Goal: Task Accomplishment & Management: Complete application form

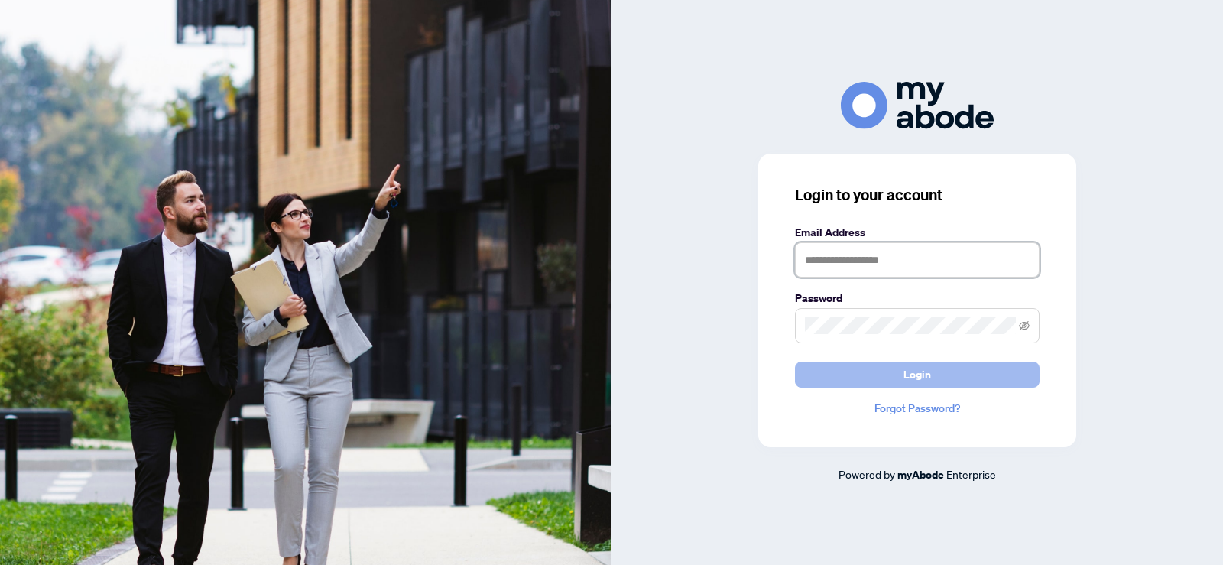
type input "**********"
click at [889, 374] on button "Login" at bounding box center [917, 374] width 245 height 26
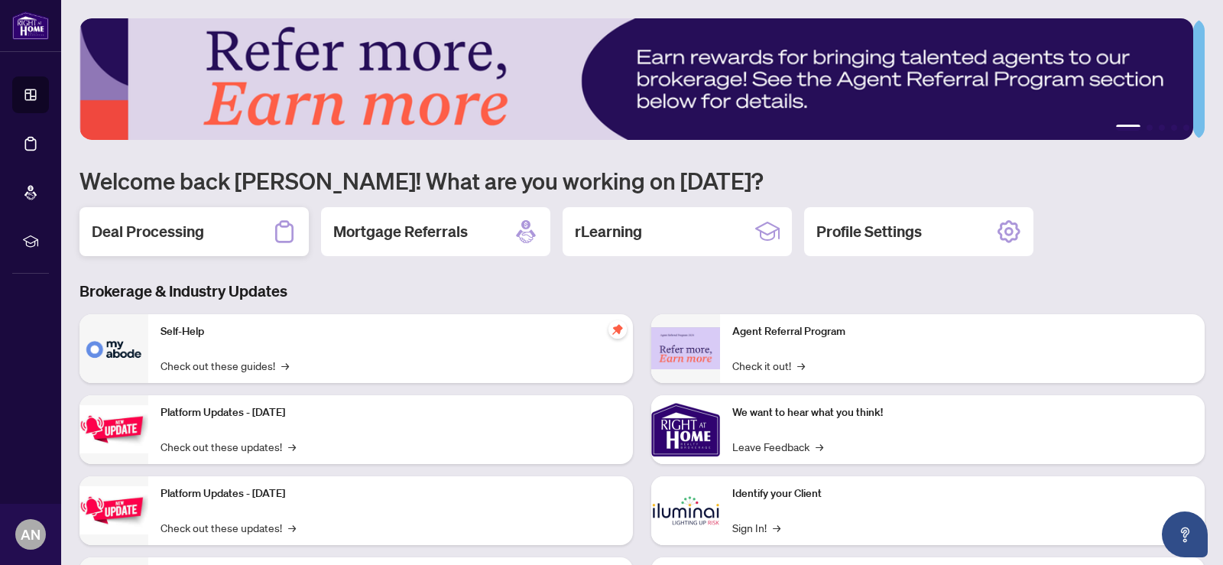
click at [170, 225] on h2 "Deal Processing" at bounding box center [148, 231] width 112 height 21
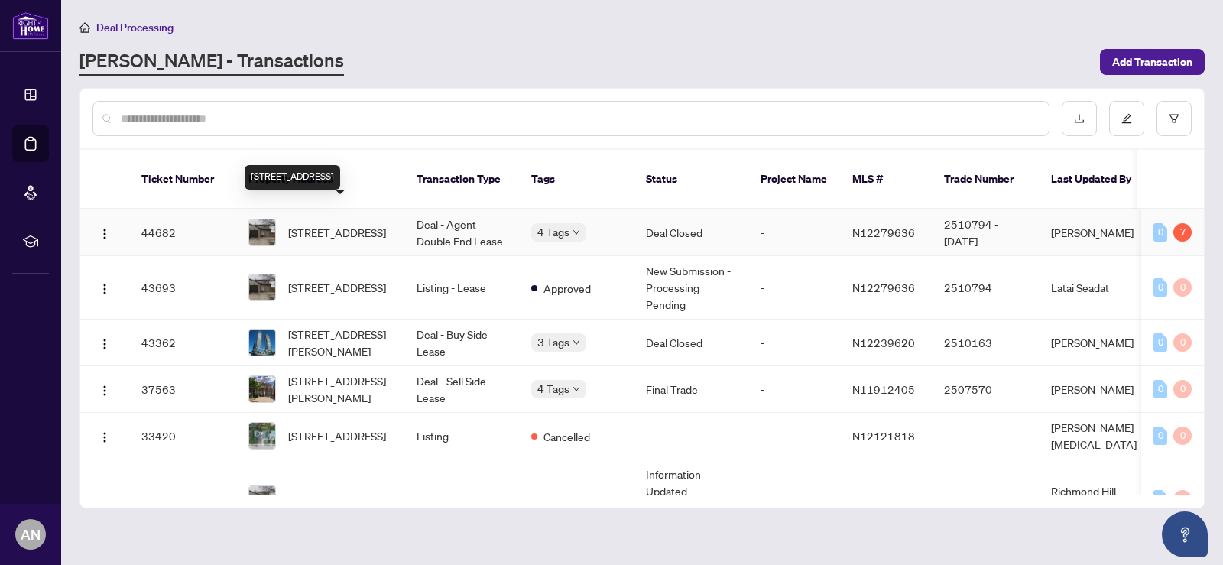
click at [334, 224] on span "[STREET_ADDRESS]" at bounding box center [337, 232] width 98 height 17
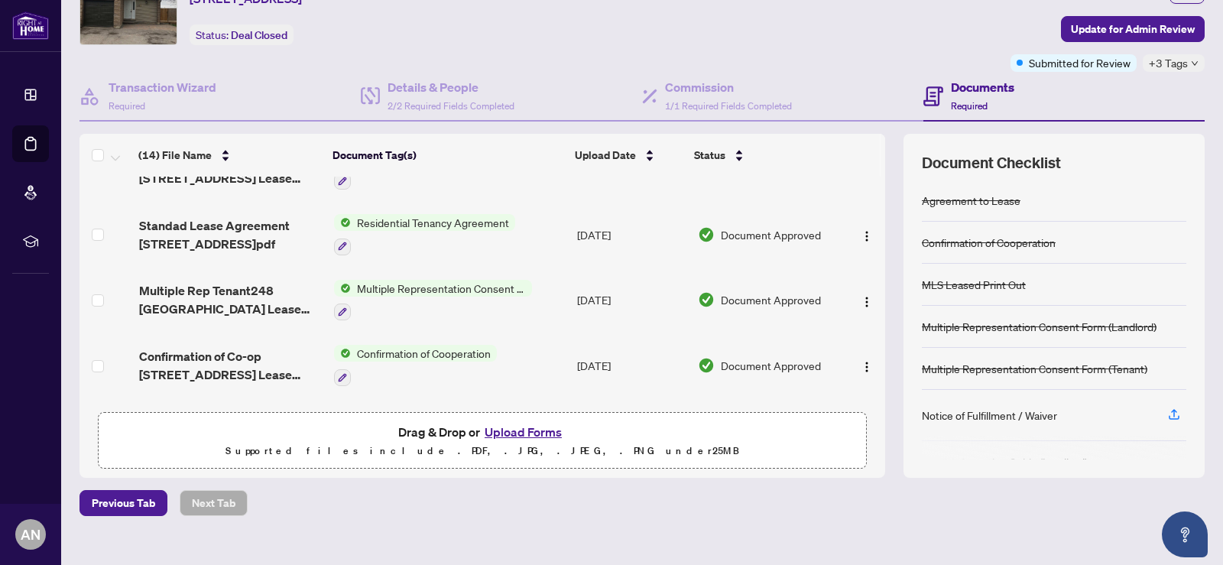
scroll to position [611, 0]
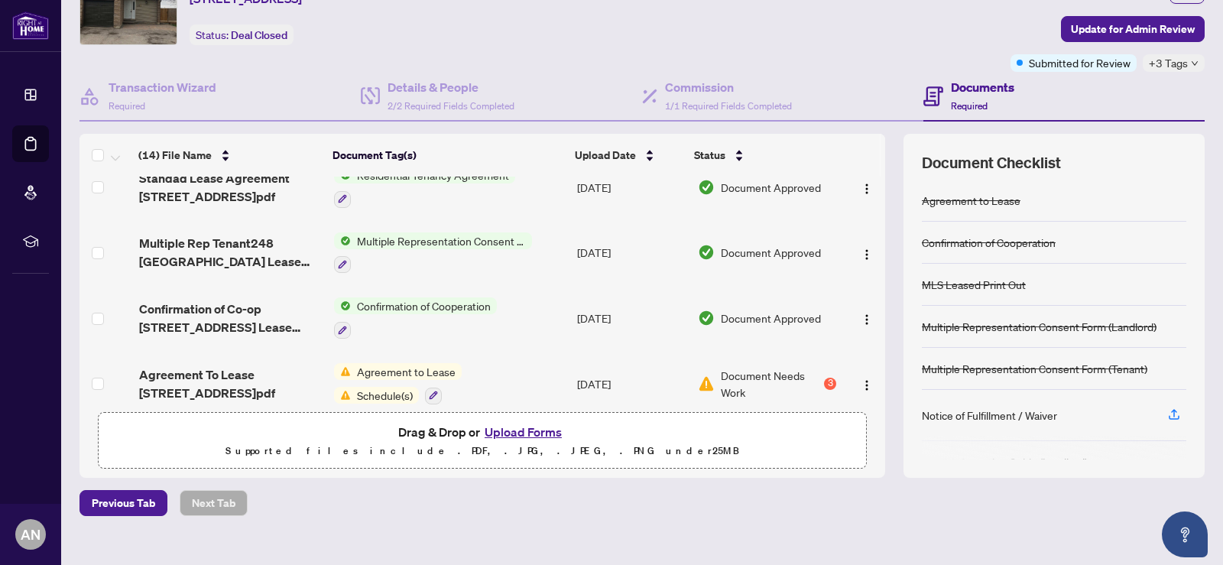
click at [504, 428] on button "Upload Forms" at bounding box center [523, 432] width 86 height 20
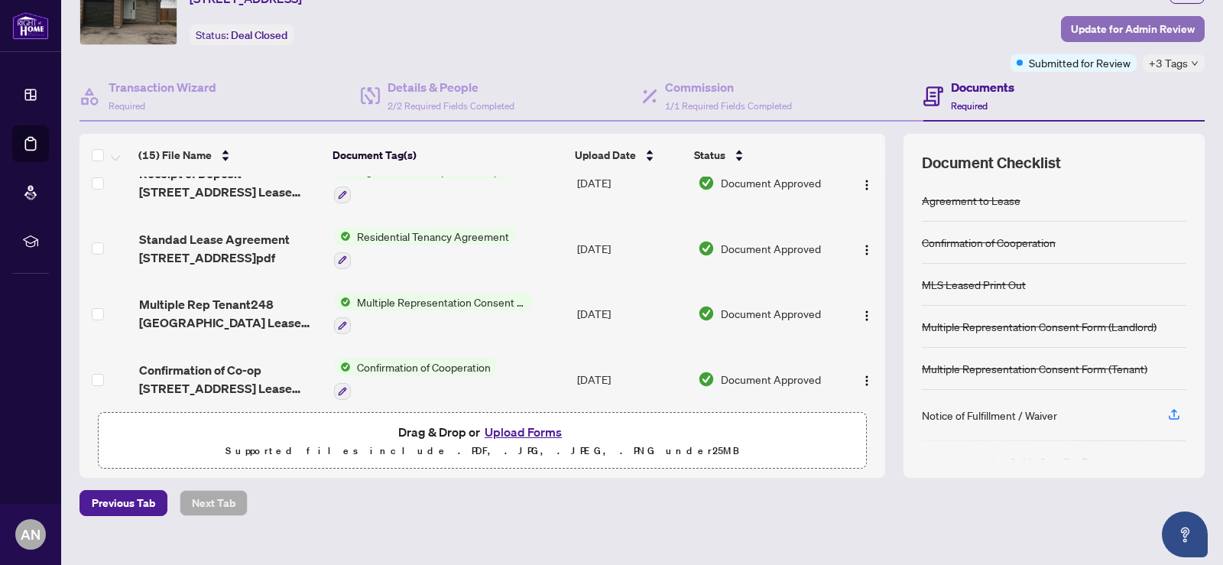
click at [1116, 23] on span "Update for Admin Review" at bounding box center [1133, 29] width 124 height 24
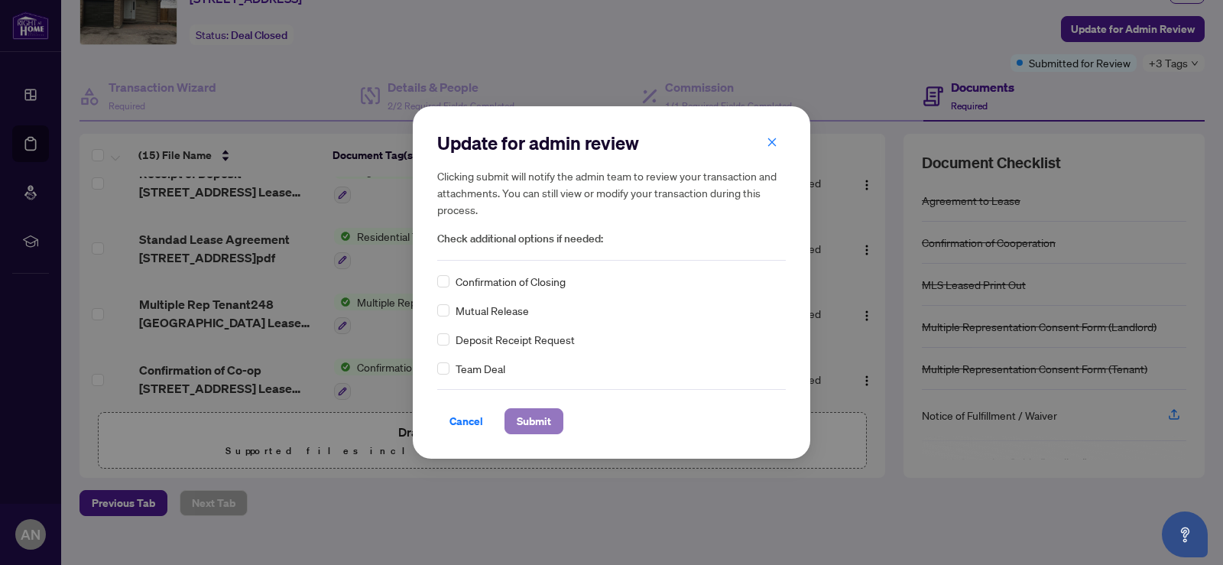
click at [523, 417] on span "Submit" at bounding box center [534, 421] width 34 height 24
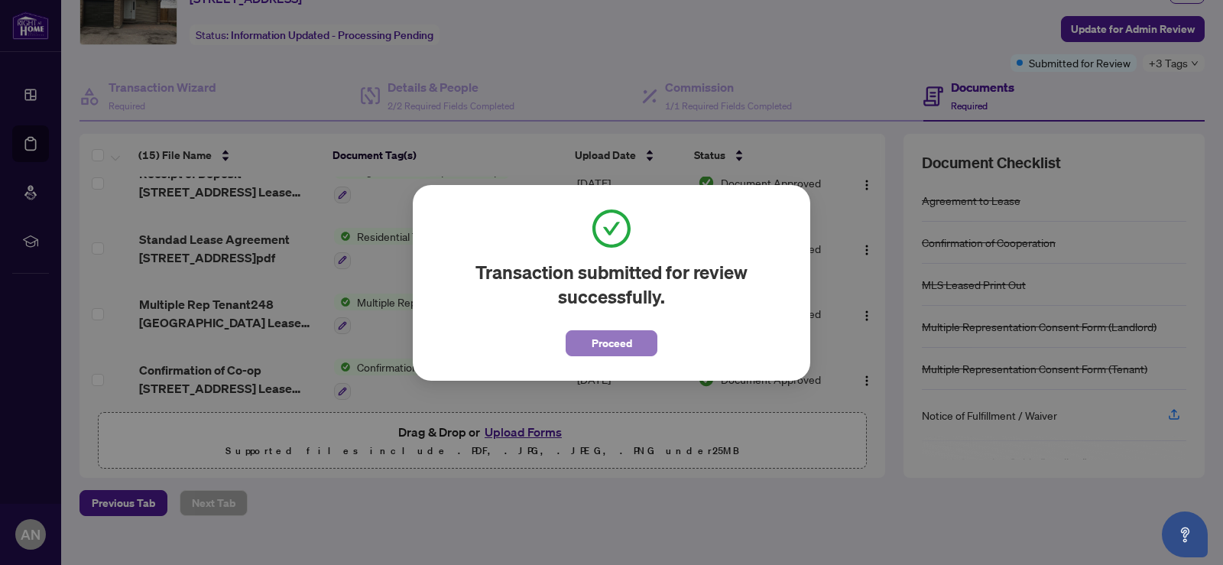
click at [596, 340] on span "Proceed" at bounding box center [611, 343] width 41 height 24
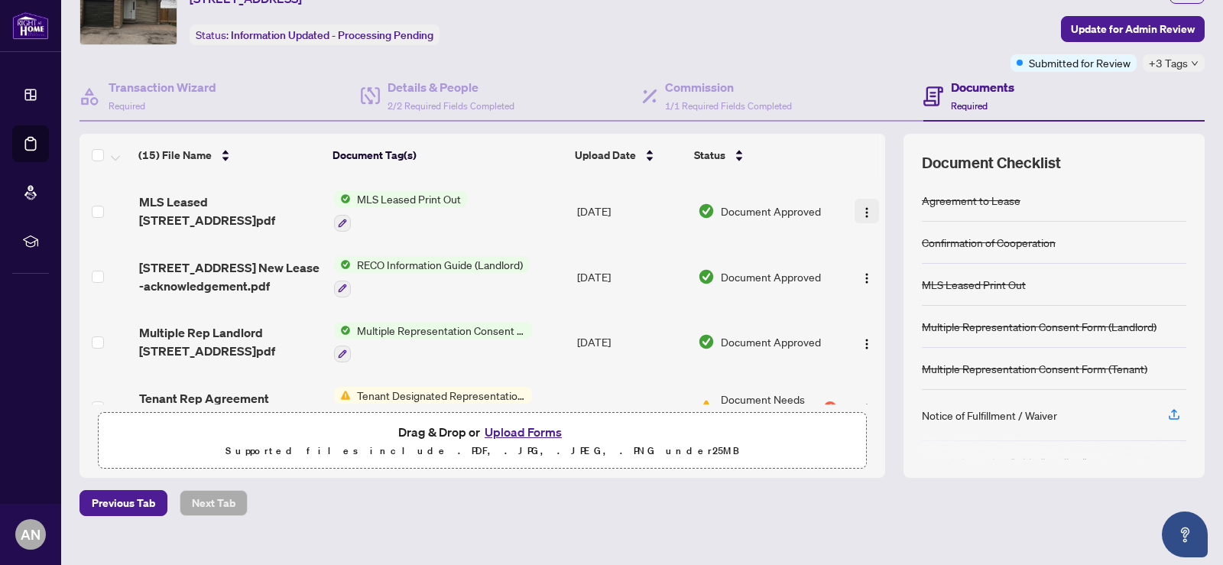
scroll to position [153, 0]
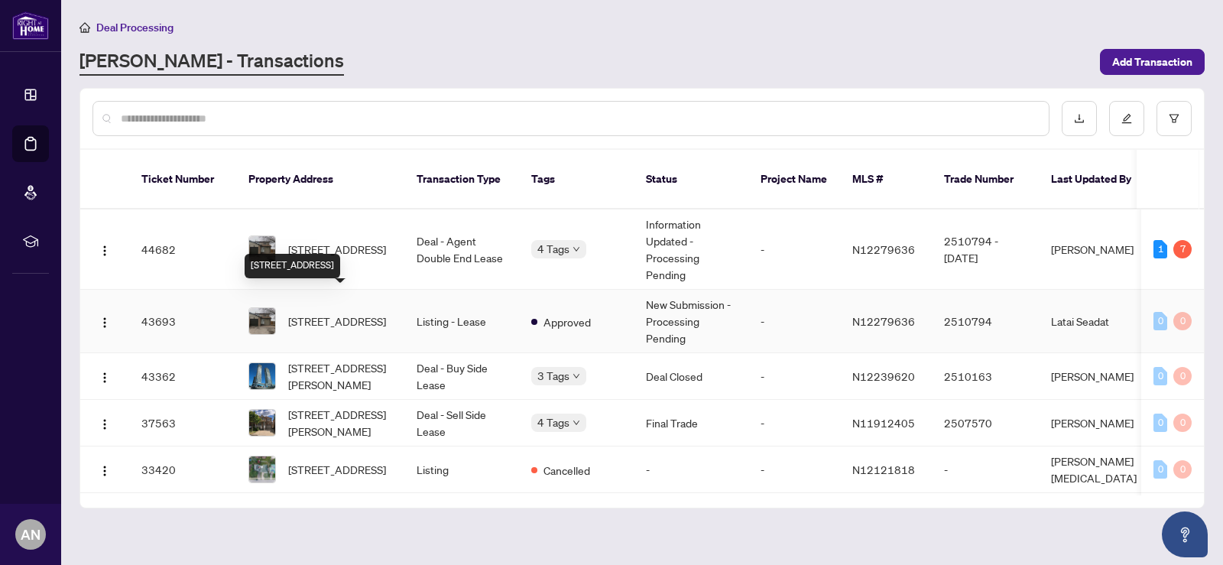
click at [325, 313] on span "[STREET_ADDRESS]" at bounding box center [337, 321] width 98 height 17
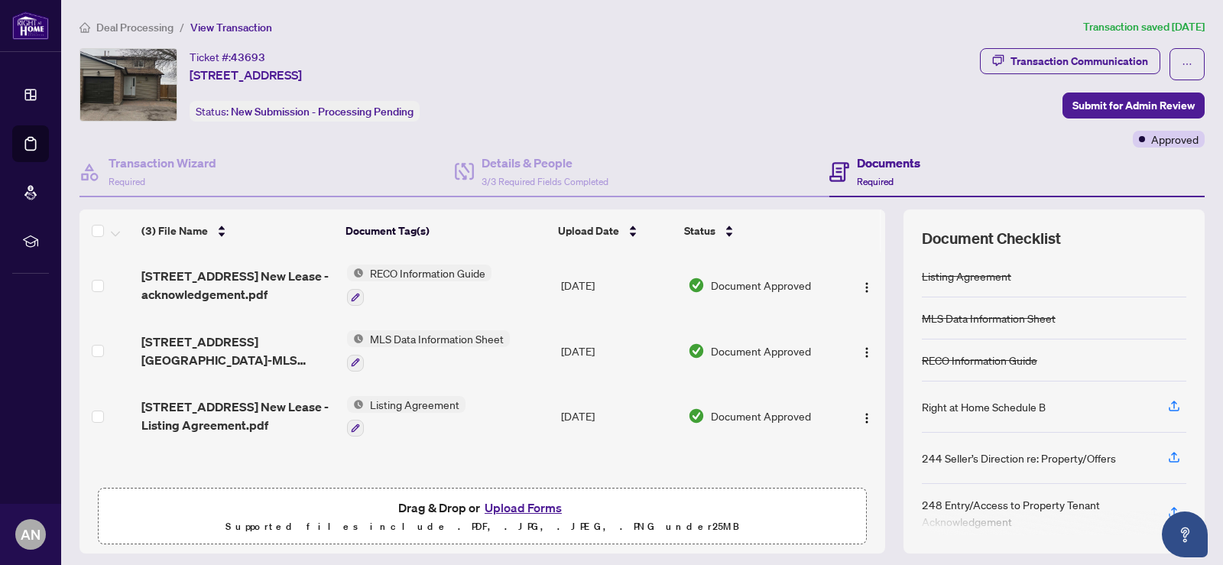
click at [500, 504] on button "Upload Forms" at bounding box center [523, 507] width 86 height 20
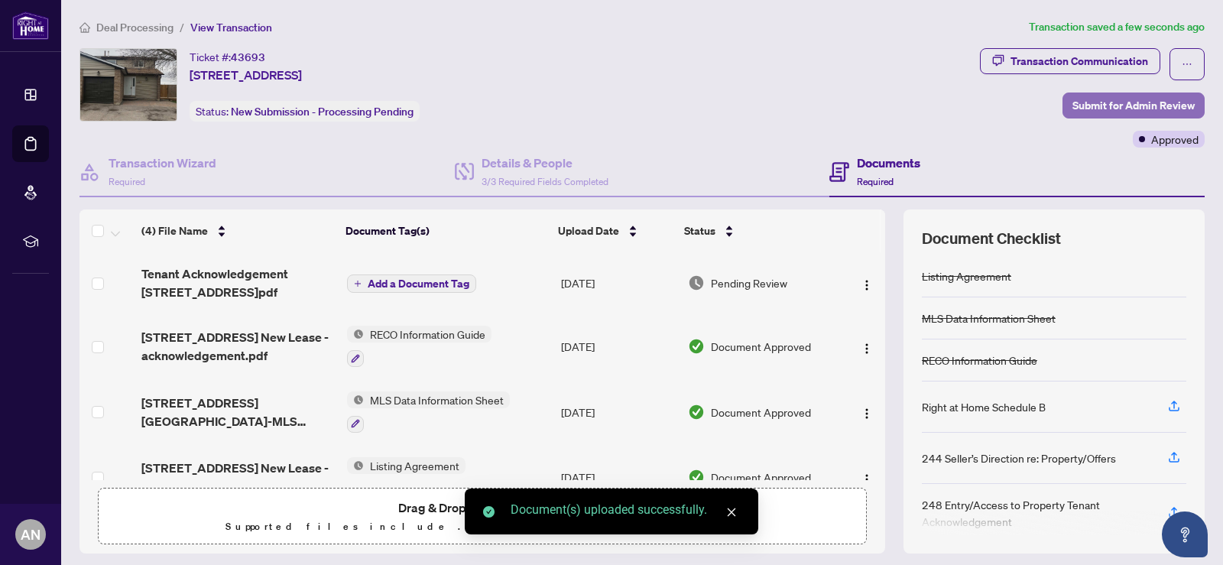
click at [1098, 102] on span "Submit for Admin Review" at bounding box center [1133, 105] width 122 height 24
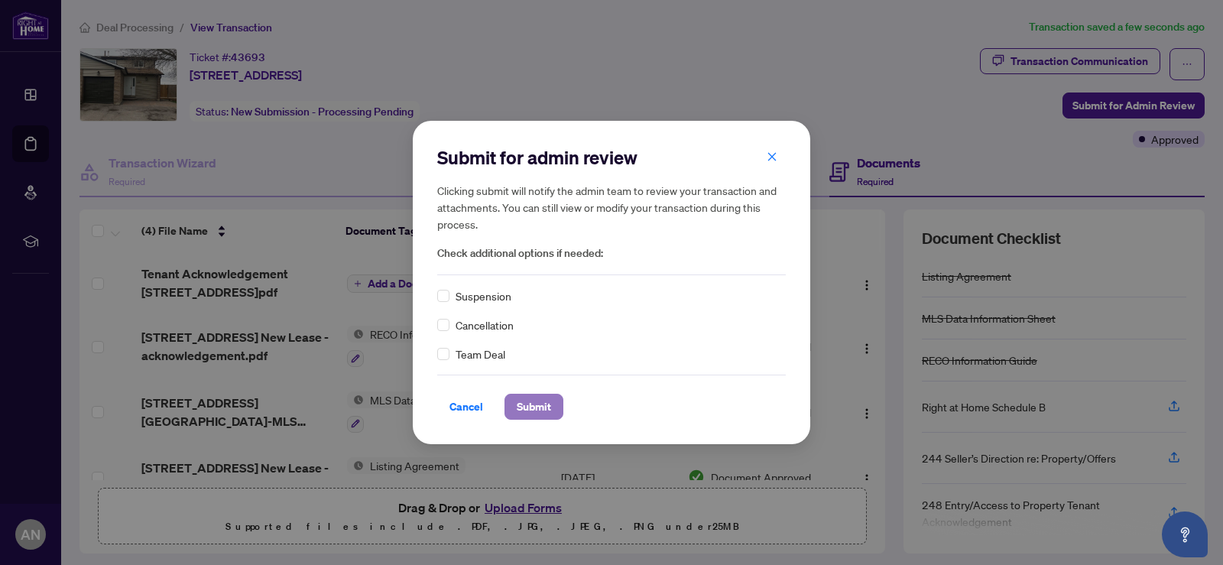
click at [536, 402] on span "Submit" at bounding box center [534, 406] width 34 height 24
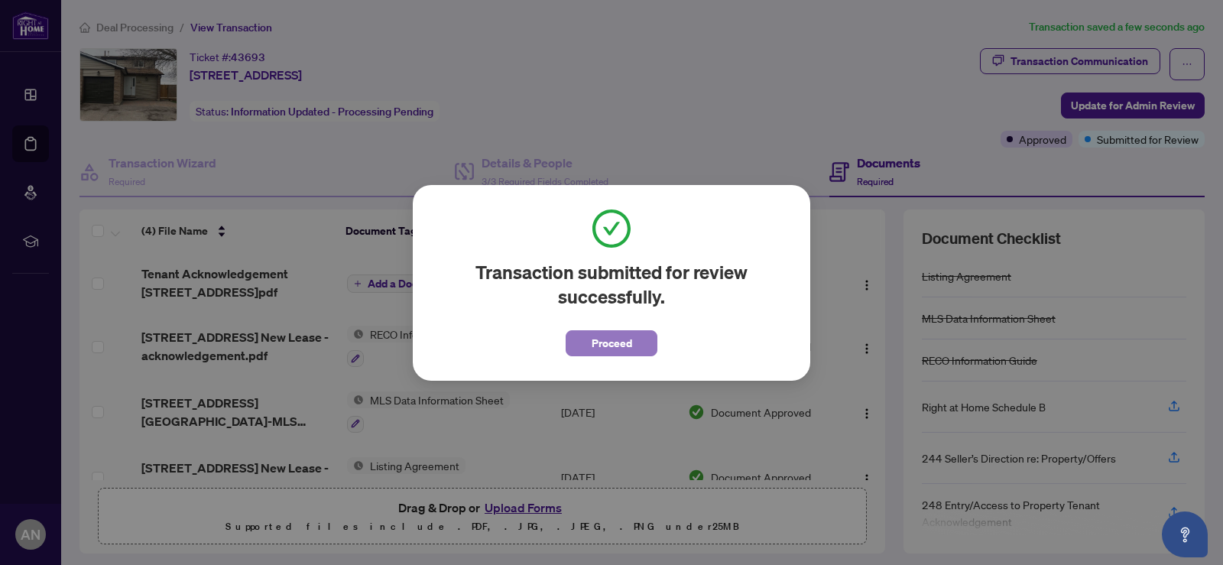
click at [614, 342] on span "Proceed" at bounding box center [611, 343] width 41 height 24
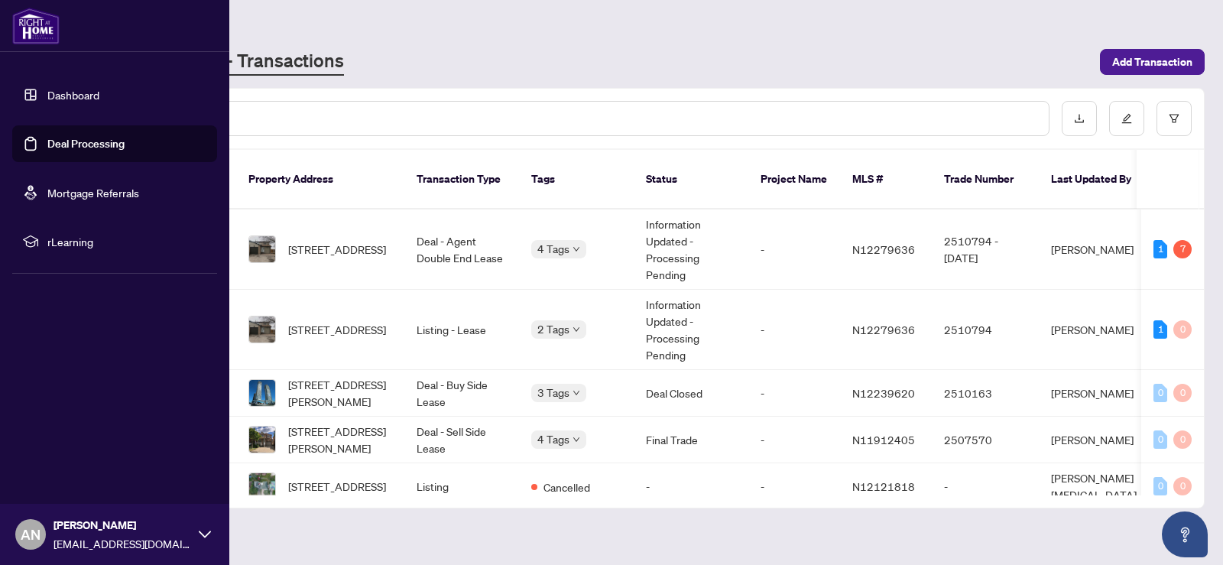
click at [40, 531] on span "AN" at bounding box center [31, 533] width 20 height 21
click at [60, 439] on span "Logout" at bounding box center [61, 443] width 34 height 24
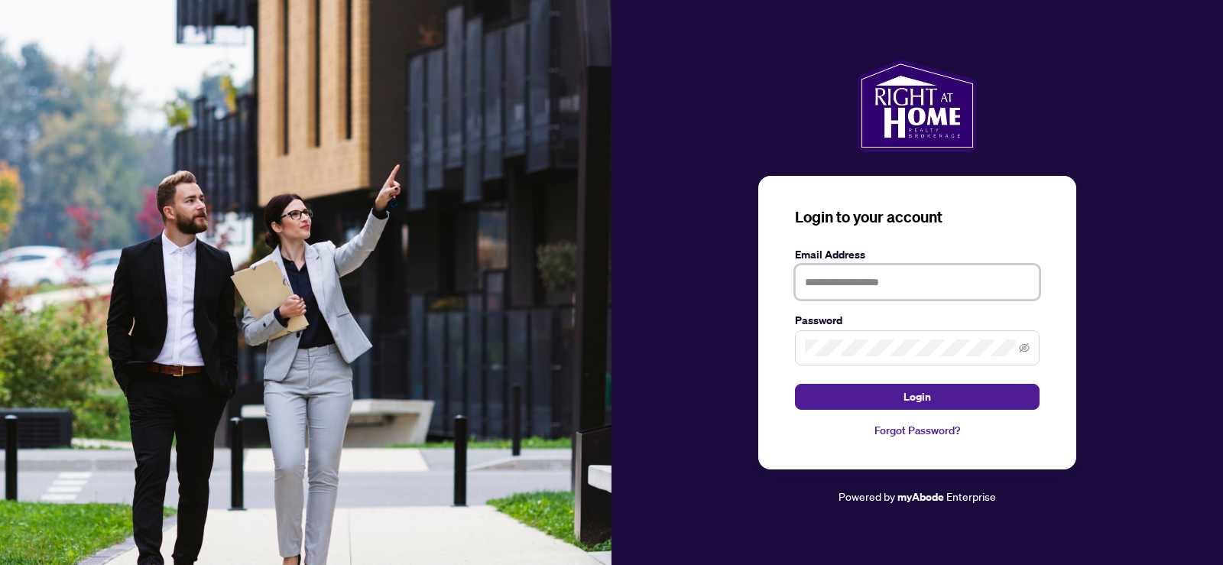
type input "**********"
